Goal: Task Accomplishment & Management: Manage account settings

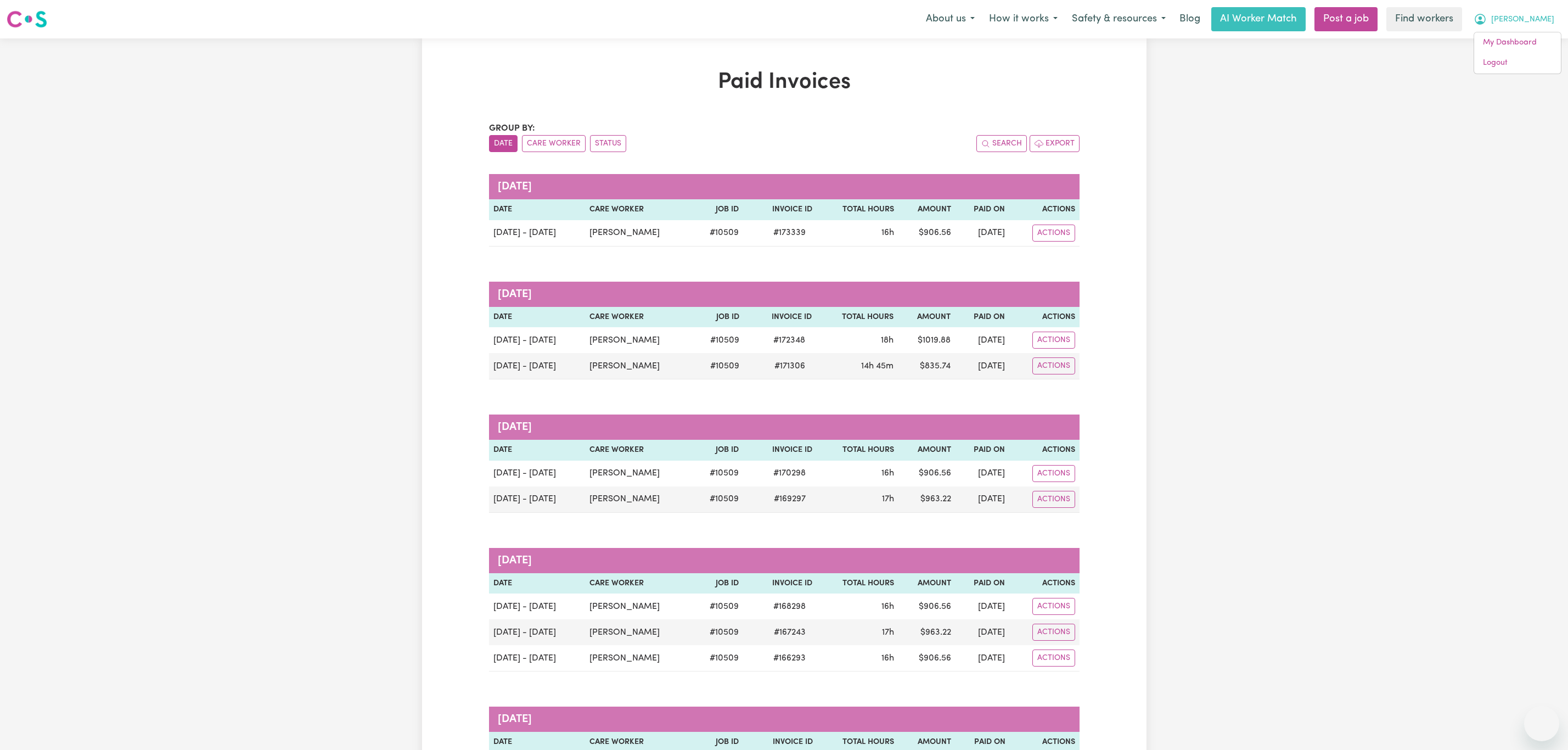
click at [1526, 67] on link "Logout" at bounding box center [1518, 63] width 87 height 21
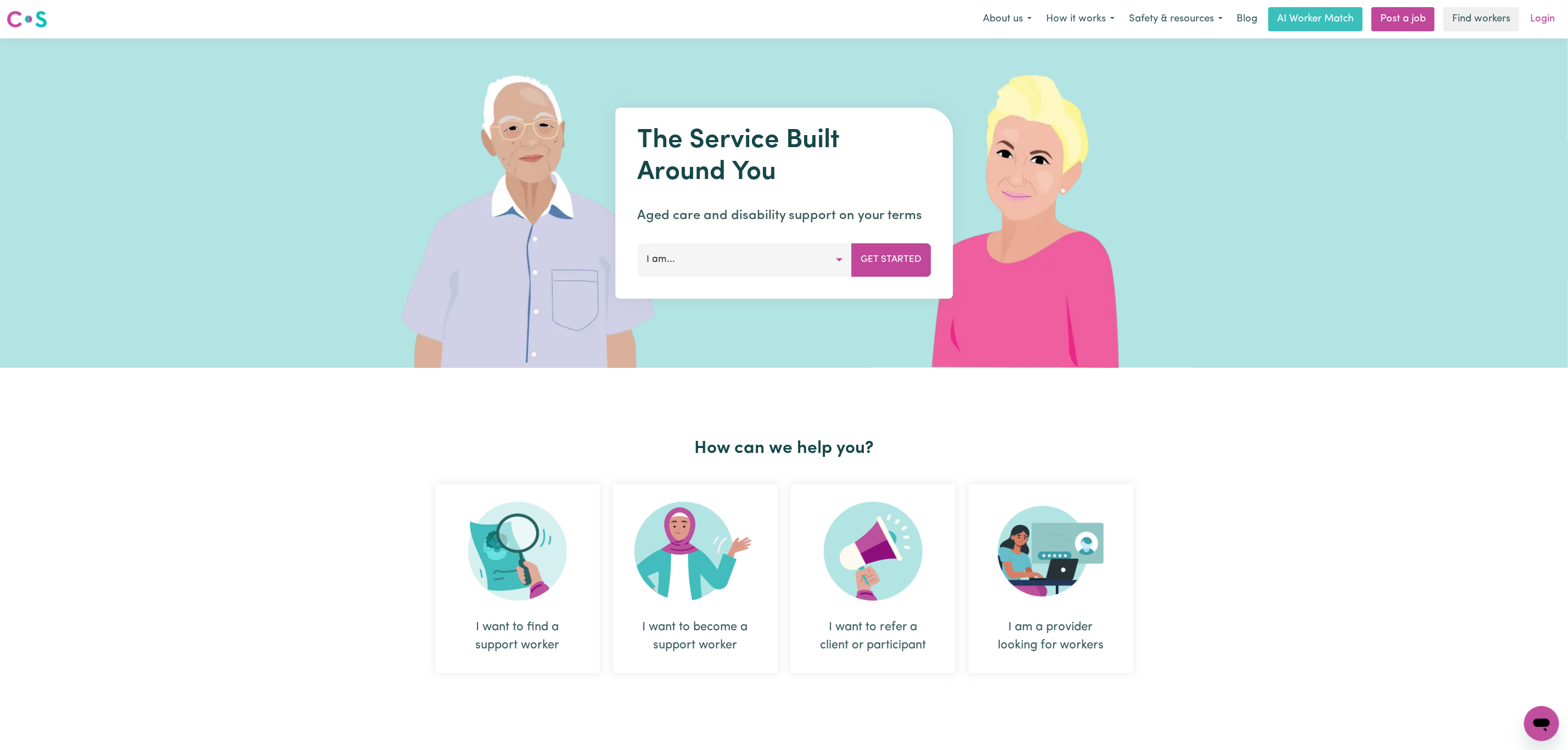
click at [1543, 19] on link "Login" at bounding box center [1542, 18] width 38 height 24
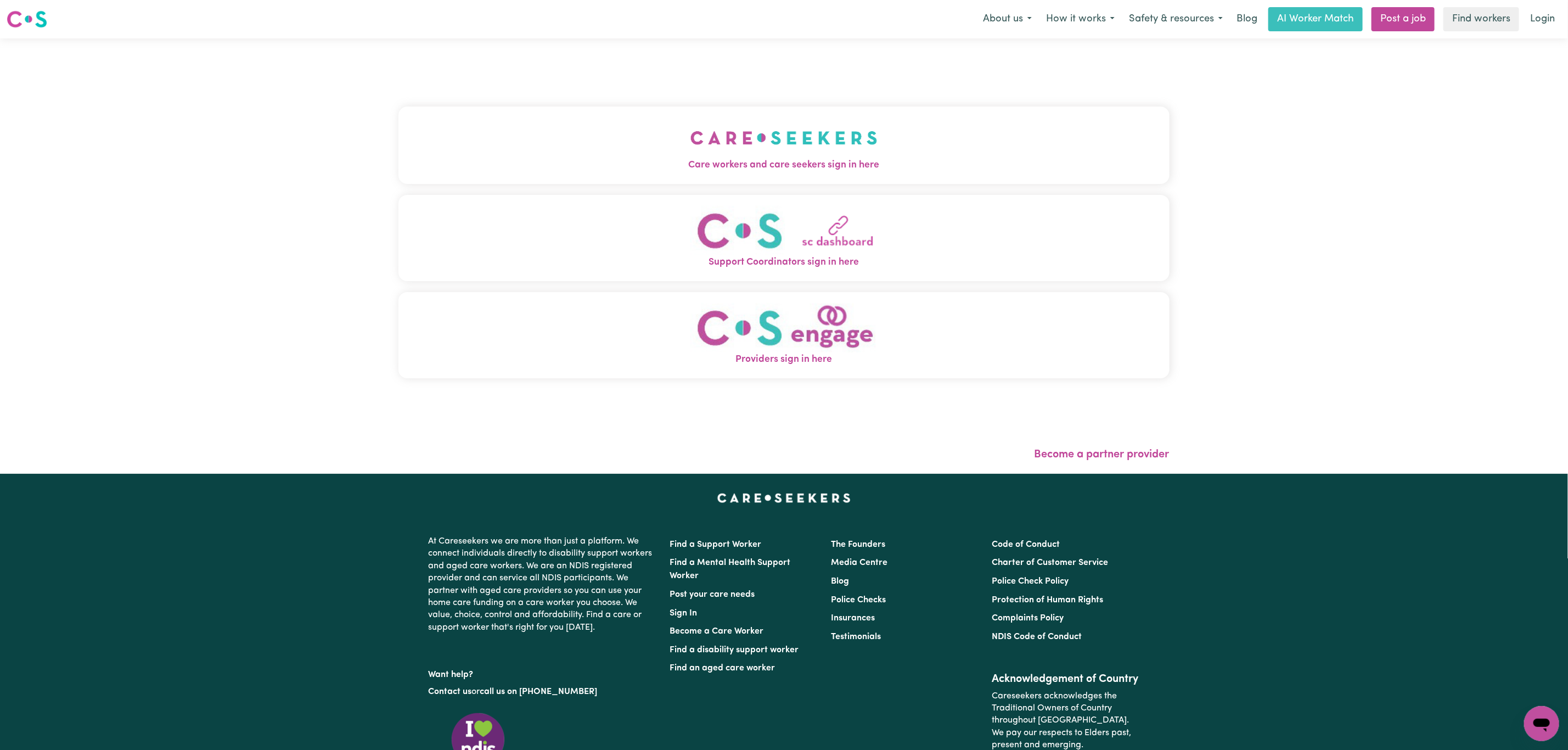
click at [753, 97] on div "Care workers and care seekers sign in here Support Coordinators sign in here Pr…" at bounding box center [784, 247] width 771 height 375
click at [708, 165] on span "Care workers and care seekers sign in here" at bounding box center [784, 165] width 771 height 15
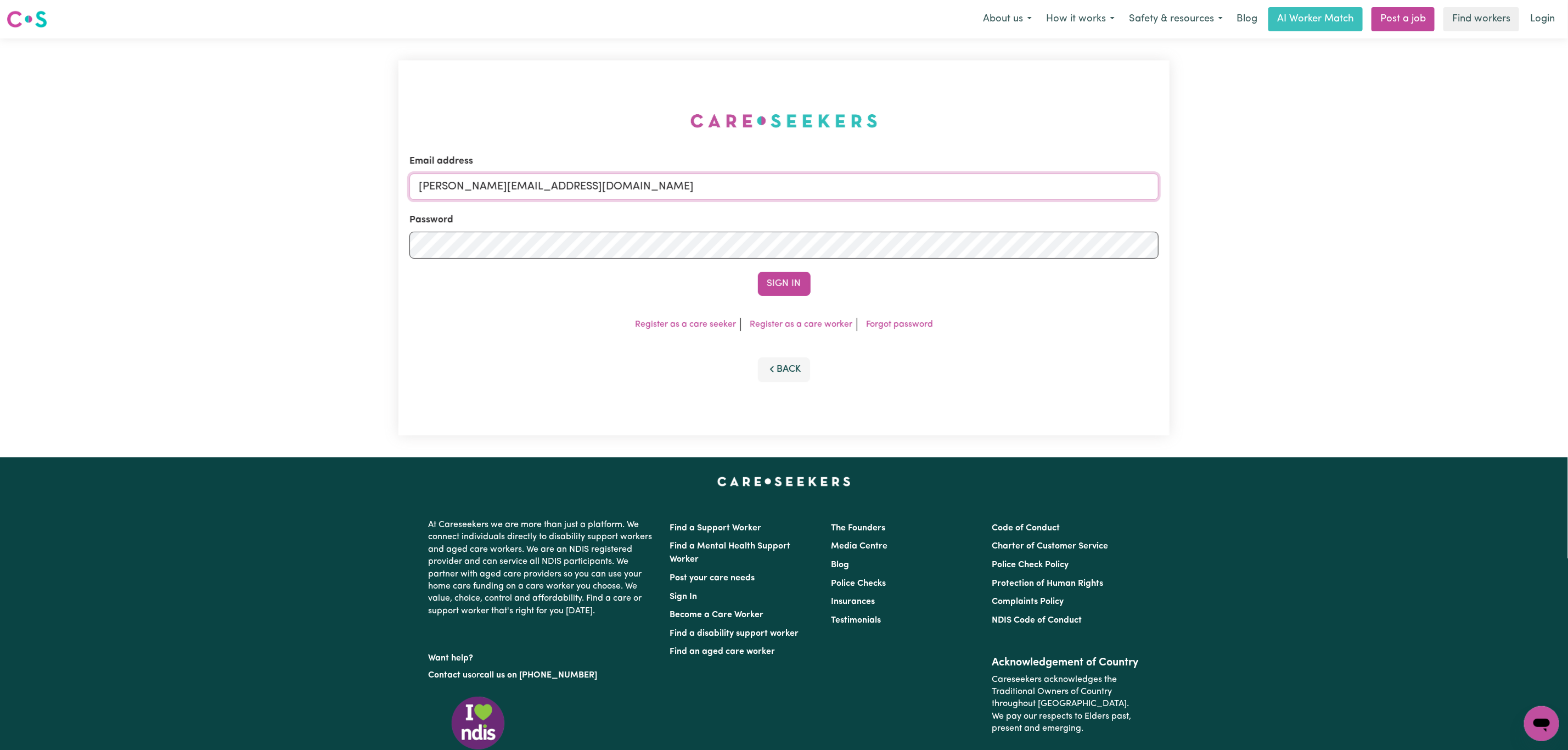
click at [524, 195] on input "[PERSON_NAME][EMAIL_ADDRESS][DOMAIN_NAME]" at bounding box center [784, 186] width 749 height 26
click at [807, 240] on form "Email address [EMAIL_ADDRESS][PERSON_NAME][DOMAIN_NAME] Password Sign In" at bounding box center [784, 225] width 749 height 141
type input "[EMAIL_ADDRESS][DOMAIN_NAME]"
click at [784, 292] on button "Sign In" at bounding box center [784, 283] width 52 height 24
